Goal: Information Seeking & Learning: Check status

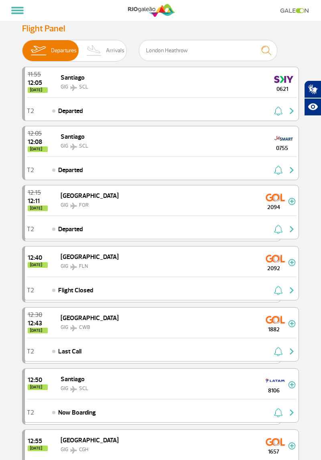
select select
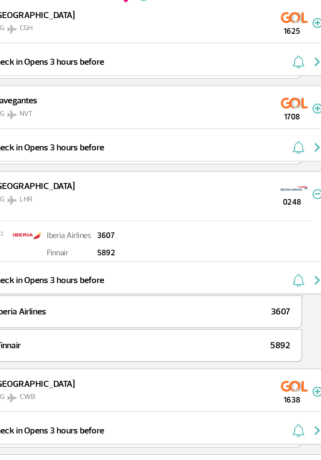
click at [211, 46] on div "T2 Check in Opens 3 hours before" at bounding box center [162, 57] width 274 height 23
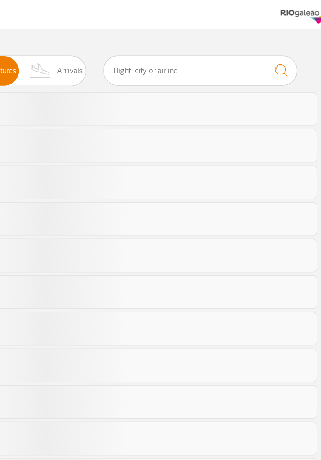
select select
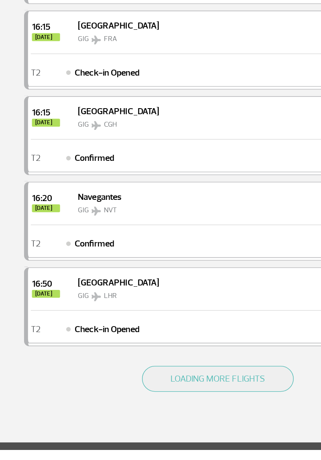
scroll to position [891, 0]
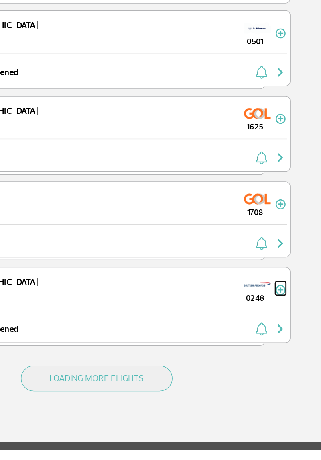
click at [292, 342] on img at bounding box center [292, 345] width 8 height 7
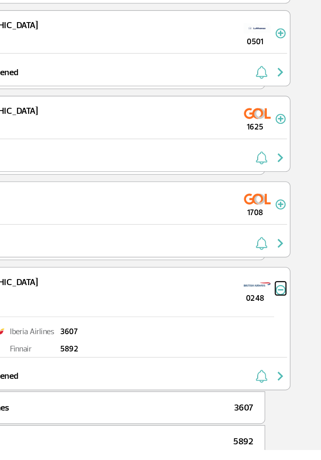
click at [292, 342] on img at bounding box center [292, 345] width 8 height 7
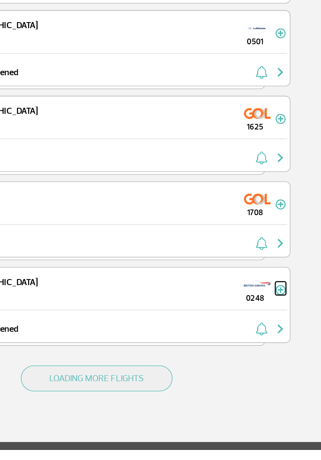
click at [292, 342] on img at bounding box center [292, 345] width 8 height 7
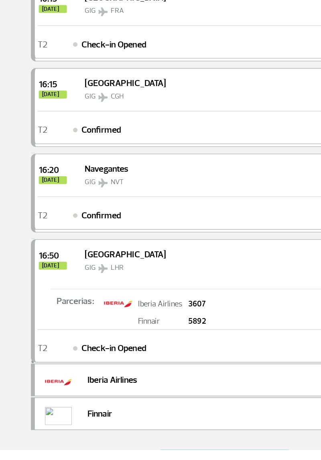
scroll to position [913, 0]
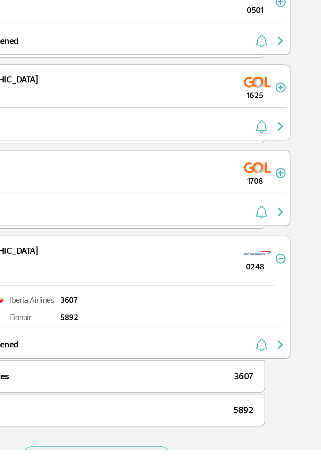
click at [296, 380] on img "button" at bounding box center [292, 385] width 10 height 10
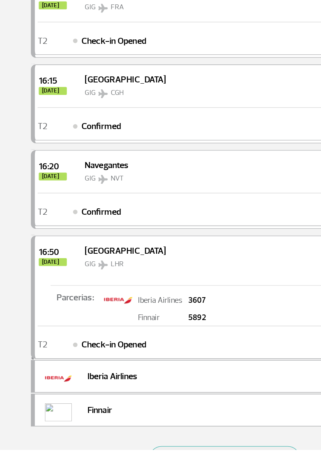
click at [176, 371] on div "T2 Check-in Opened" at bounding box center [162, 382] width 274 height 23
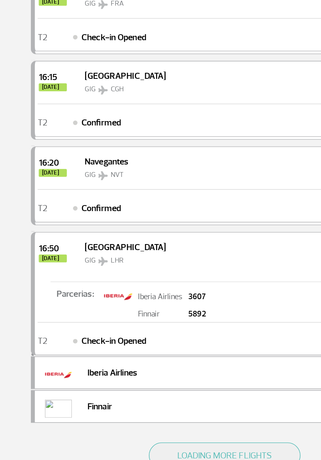
scroll to position [939, 0]
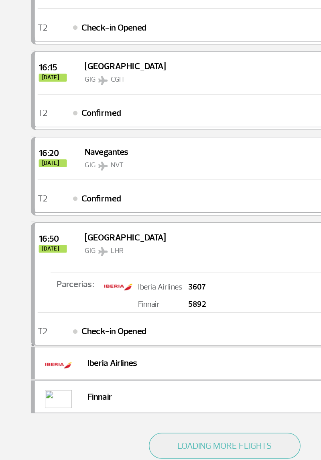
click at [88, 354] on span "Check-in Opened" at bounding box center [81, 359] width 46 height 10
click at [73, 295] on div "GIG LHR" at bounding box center [90, 300] width 58 height 10
click at [39, 289] on span "16:50" at bounding box center [38, 292] width 20 height 6
